Goal: Entertainment & Leisure: Browse casually

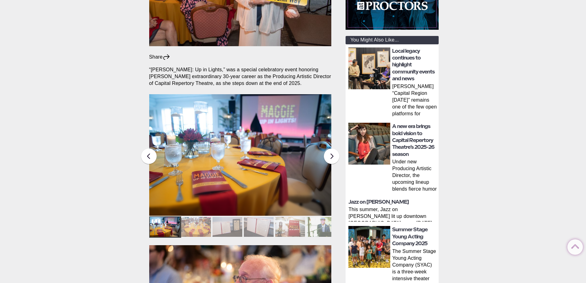
scroll to position [199, 0]
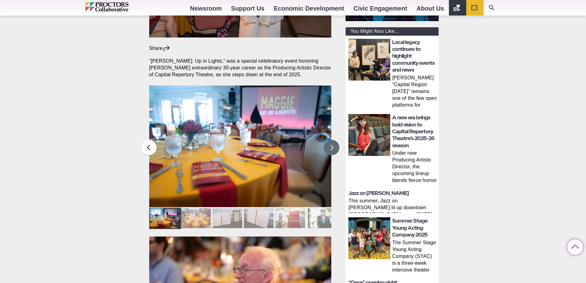
click at [332, 140] on button at bounding box center [332, 148] width 16 height 16
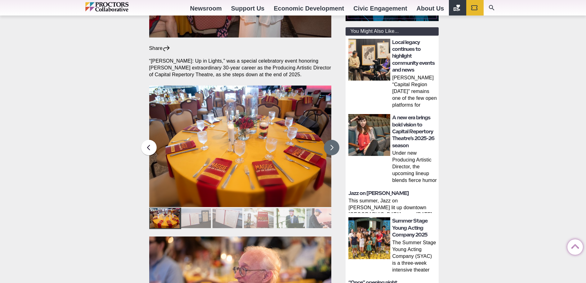
click at [332, 140] on button at bounding box center [332, 148] width 16 height 16
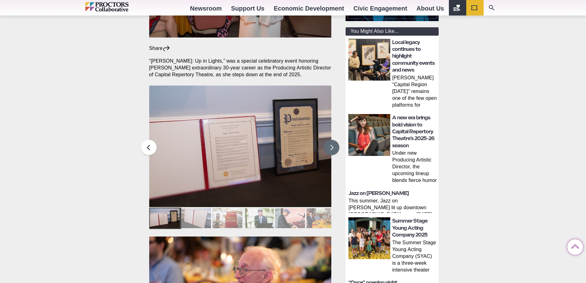
click at [332, 140] on button at bounding box center [332, 148] width 16 height 16
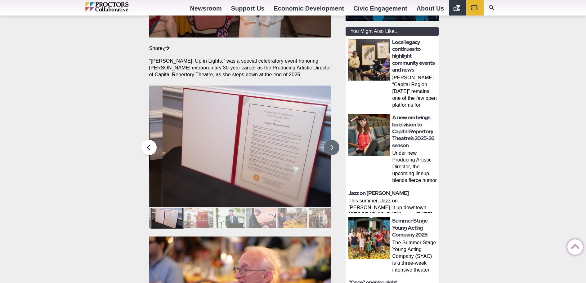
click at [332, 140] on button at bounding box center [332, 148] width 16 height 16
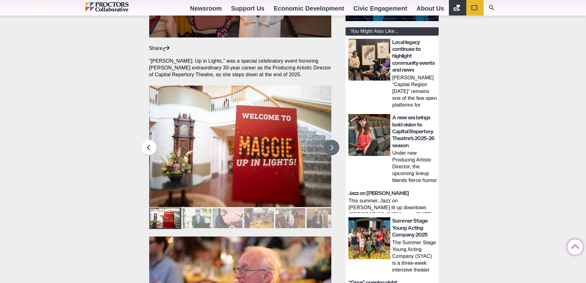
click at [332, 140] on button at bounding box center [332, 148] width 16 height 16
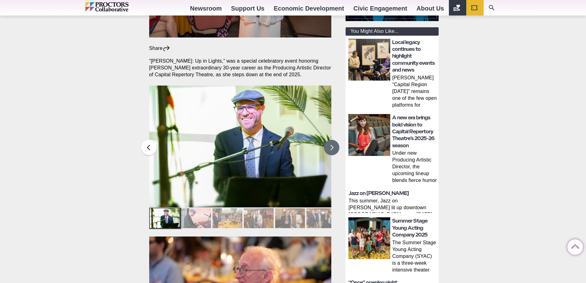
click at [332, 140] on button at bounding box center [332, 148] width 16 height 16
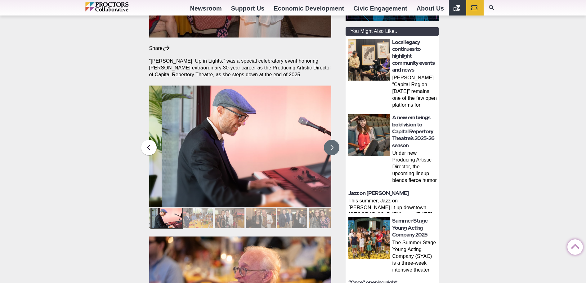
click at [332, 140] on button at bounding box center [332, 148] width 16 height 16
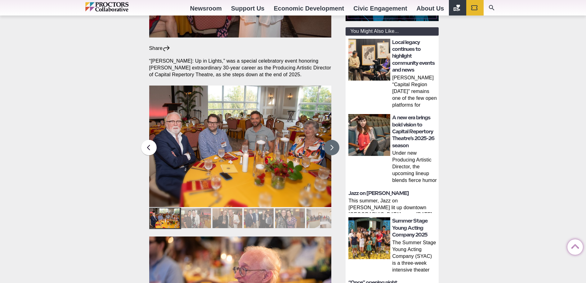
click at [332, 140] on button at bounding box center [332, 148] width 16 height 16
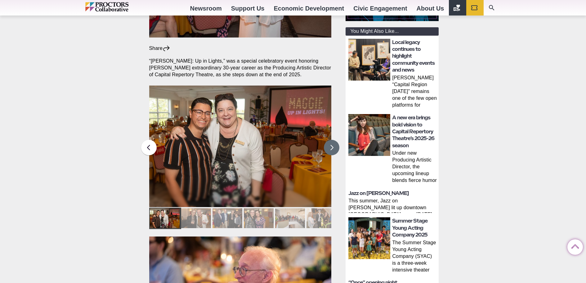
click at [332, 140] on button at bounding box center [332, 148] width 16 height 16
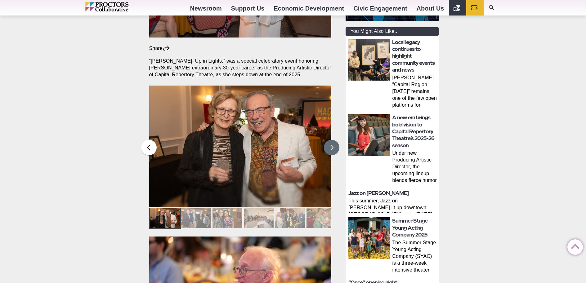
click at [332, 140] on button at bounding box center [332, 148] width 16 height 16
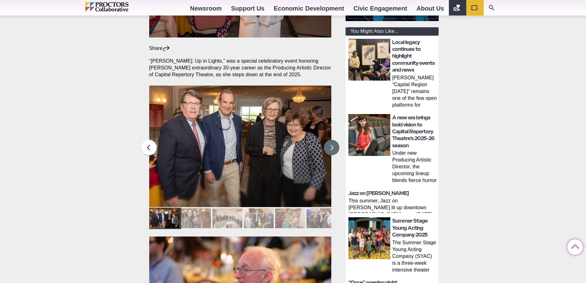
click at [333, 140] on button at bounding box center [332, 148] width 16 height 16
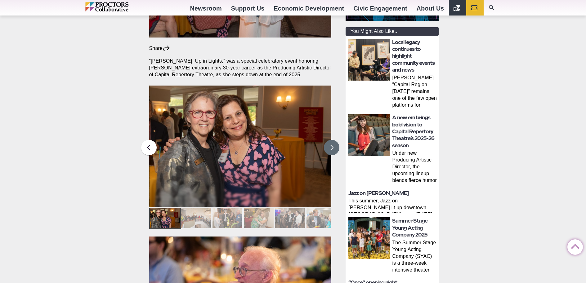
click at [333, 140] on button at bounding box center [332, 148] width 16 height 16
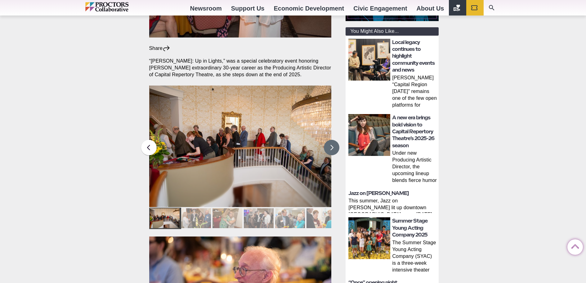
click at [333, 140] on button at bounding box center [332, 148] width 16 height 16
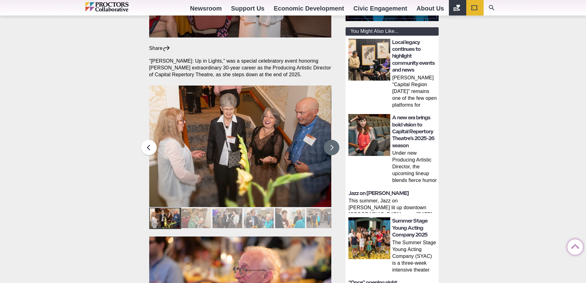
click at [333, 140] on button at bounding box center [332, 148] width 16 height 16
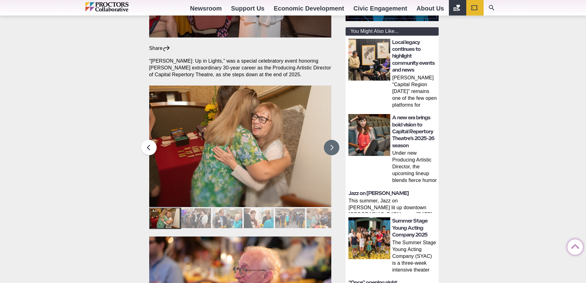
click at [333, 140] on button at bounding box center [332, 148] width 16 height 16
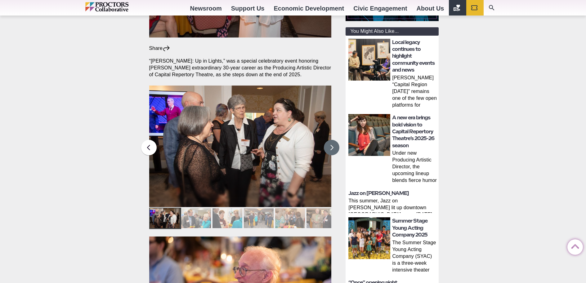
click at [333, 140] on button at bounding box center [332, 148] width 16 height 16
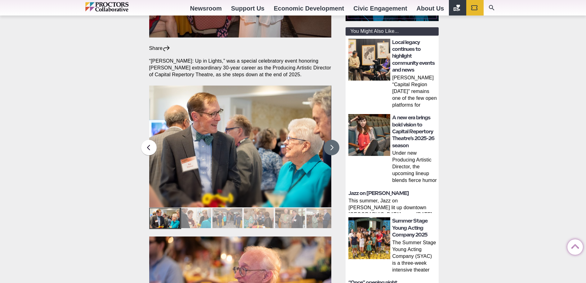
click at [333, 140] on button at bounding box center [332, 148] width 16 height 16
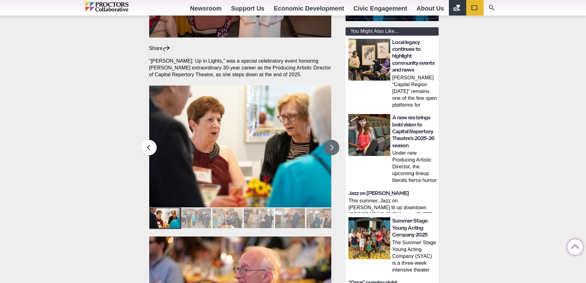
click at [333, 140] on button at bounding box center [332, 148] width 16 height 16
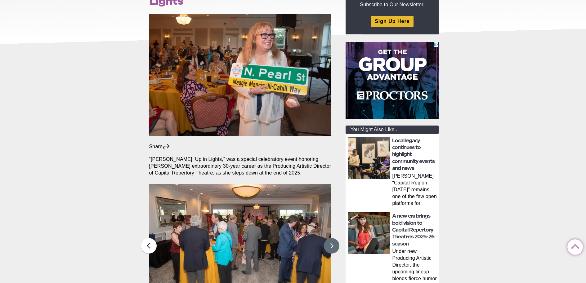
scroll to position [0, 0]
